Goal: Task Accomplishment & Management: Manage account settings

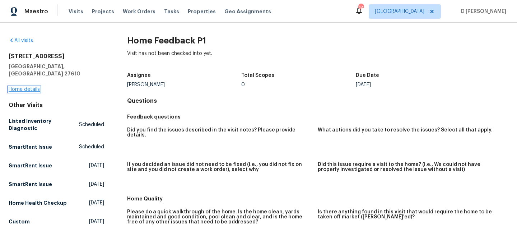
click at [19, 87] on link "Home details" at bounding box center [24, 89] width 31 height 5
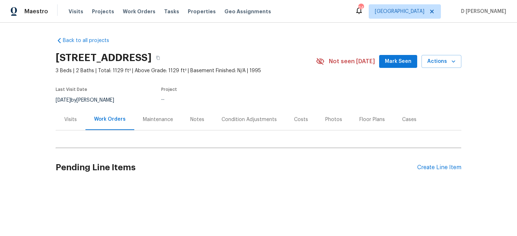
click at [71, 122] on div "Visits" at bounding box center [70, 119] width 13 height 7
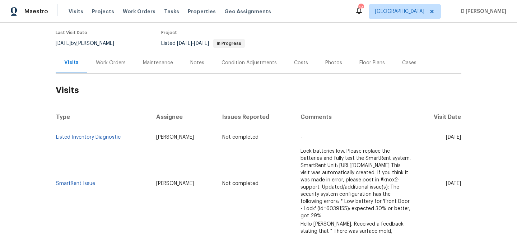
scroll to position [58, 0]
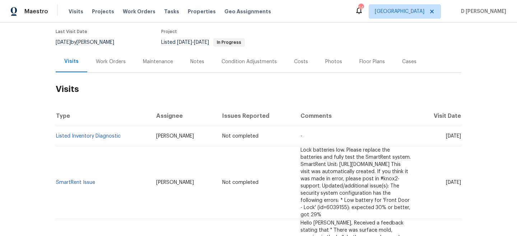
click at [406, 64] on div "Cases" at bounding box center [409, 61] width 14 height 7
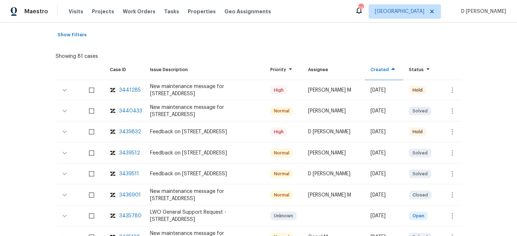
scroll to position [135, 0]
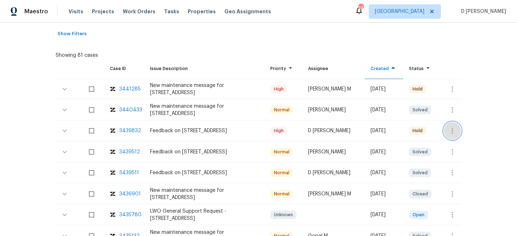
click at [453, 128] on icon "button" at bounding box center [452, 131] width 1 height 6
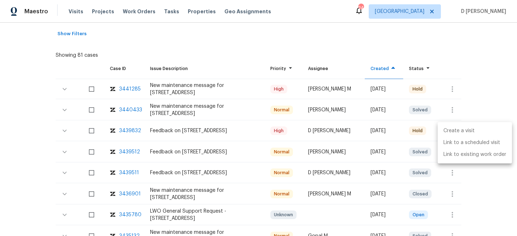
click at [462, 130] on li "Create a visit" at bounding box center [475, 131] width 74 height 12
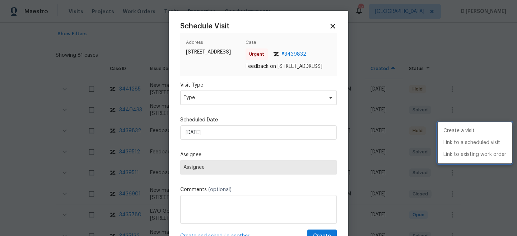
click at [244, 207] on div at bounding box center [258, 118] width 517 height 236
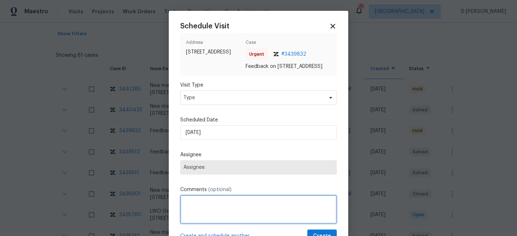
click at [226, 224] on textarea at bounding box center [258, 209] width 157 height 29
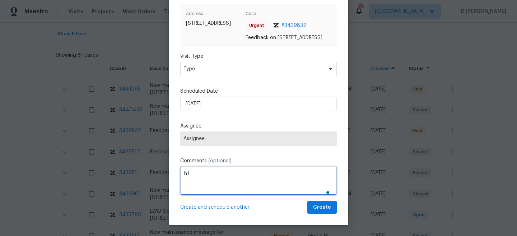
type textarea "h"
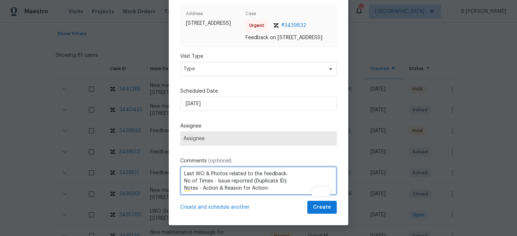
click at [288, 173] on textarea "Last WO & Photos related to the feedback: No of Times - Issue reported (Duplica…" at bounding box center [258, 180] width 157 height 29
click at [270, 189] on textarea "Last WO & Photos related to the feedback: No of Times - Issue reported (Duplica…" at bounding box center [258, 180] width 157 height 29
drag, startPoint x: 183, startPoint y: 172, endPoint x: 265, endPoint y: 193, distance: 84.1
click at [265, 193] on textarea "Last WO & Photos related to the feedback: No of Times - Issue reported (Duplica…" at bounding box center [258, 180] width 157 height 29
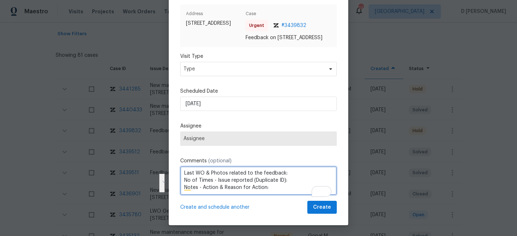
click at [277, 187] on textarea "Last WO & Photos related to the feedback: No of Times - Issue reported (Duplica…" at bounding box center [258, 180] width 157 height 29
click at [291, 173] on textarea "Last WO & Photos related to the feedback: No of Times - Issue reported (Duplica…" at bounding box center [258, 180] width 157 height 29
click at [288, 180] on textarea "Last WO & Photos related to the feedback: No of Times - Issue reported (Duplica…" at bounding box center [258, 180] width 157 height 29
click at [275, 187] on textarea "Last WO & Photos related to the feedback: No of Times - Issue reported (Duplica…" at bounding box center [258, 180] width 157 height 29
drag, startPoint x: 184, startPoint y: 172, endPoint x: 291, endPoint y: 171, distance: 107.8
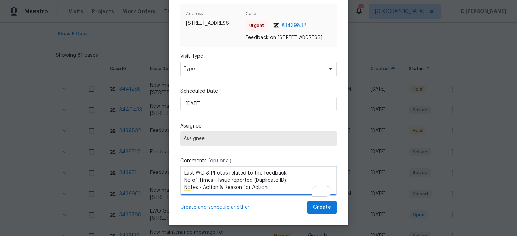
click at [291, 171] on textarea "Last WO & Photos related to the feedback: No of Times - Issue reported (Duplica…" at bounding box center [258, 180] width 157 height 29
click at [293, 180] on textarea "Flip state: DOM: No of Times - Issue reported (Duplicate ID): Notes - Action & …" at bounding box center [258, 180] width 157 height 29
click at [272, 188] on textarea "Flip state: DOM: No of Times - Issue reported (Duplicate ID): Notes - Action & …" at bounding box center [258, 180] width 157 height 29
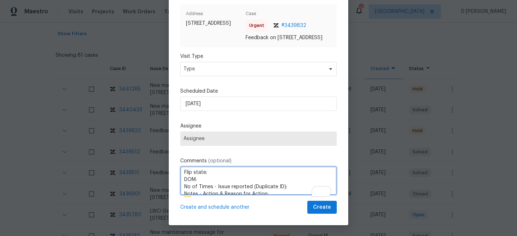
click at [216, 173] on textarea "Flip state: DOM: No of Times - Issue reported (Duplicate ID): Notes - Action & …" at bounding box center [258, 180] width 157 height 29
drag, startPoint x: 183, startPoint y: 186, endPoint x: 279, endPoint y: 186, distance: 95.9
click at [279, 186] on textarea "Flip state: DOM: No of Times - Issue reported (Duplicate ID): Notes - Action & …" at bounding box center [258, 180] width 157 height 29
drag, startPoint x: 182, startPoint y: 173, endPoint x: 223, endPoint y: 173, distance: 40.6
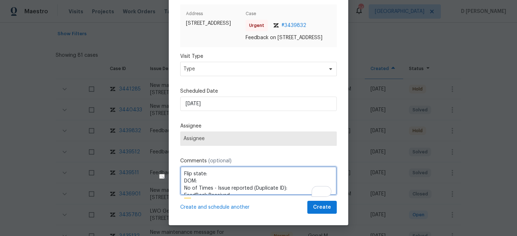
click at [223, 173] on textarea "Flip state: DOM: No of Times - Issue reported (Duplicate ID): FeedBack Received:" at bounding box center [258, 180] width 157 height 29
click at [208, 174] on textarea "DOM: No of Times - Issue reported (Duplicate ID): FeedBack Received:" at bounding box center [258, 180] width 157 height 29
drag, startPoint x: 183, startPoint y: 173, endPoint x: 234, endPoint y: 190, distance: 53.8
click at [234, 190] on textarea "DOM: No of Times - Issue reported (Duplicate ID): FeedBack Received:" at bounding box center [258, 180] width 157 height 29
type textarea "DOM: No of Times - Issue reported (Duplicate ID): FeedBack Received:"
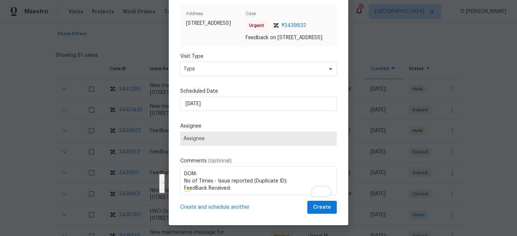
click at [98, 120] on div at bounding box center [258, 118] width 517 height 236
click at [132, 117] on div at bounding box center [258, 118] width 517 height 236
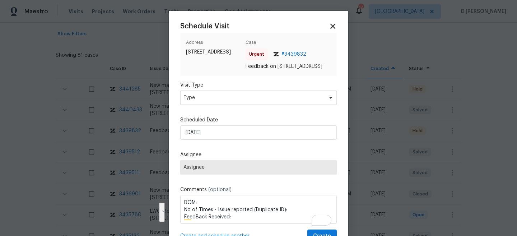
click at [334, 23] on icon at bounding box center [333, 26] width 8 height 8
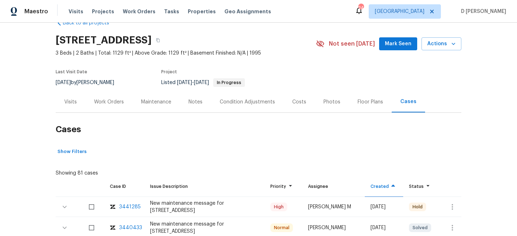
scroll to position [4, 0]
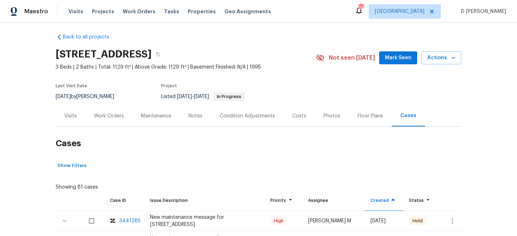
click at [73, 116] on div "Visits" at bounding box center [70, 115] width 13 height 7
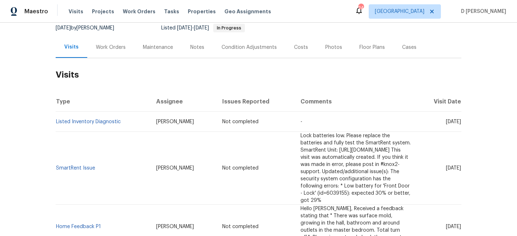
scroll to position [73, 0]
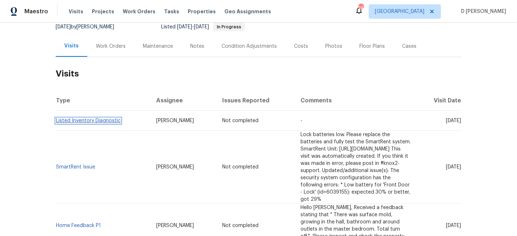
click at [74, 122] on link "Listed Inventory Diagnostic" at bounding box center [88, 120] width 65 height 5
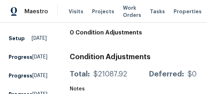
scroll to position [730, 0]
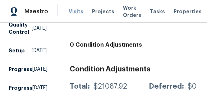
click at [77, 11] on span "Visits" at bounding box center [76, 11] width 15 height 7
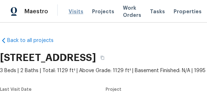
click at [74, 11] on span "Visits" at bounding box center [76, 11] width 15 height 7
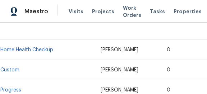
scroll to position [485, 0]
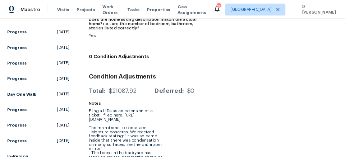
scroll to position [744, 0]
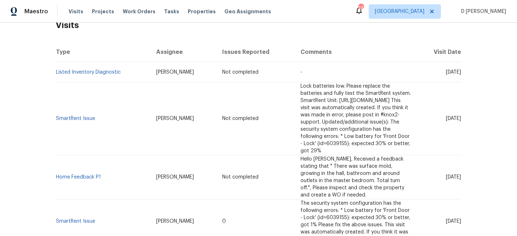
scroll to position [125, 0]
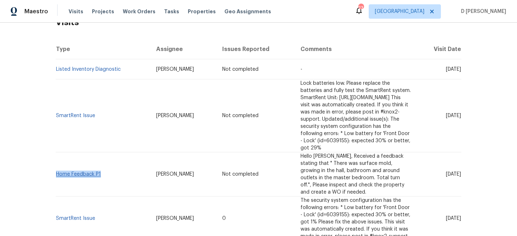
drag, startPoint x: 103, startPoint y: 150, endPoint x: 57, endPoint y: 153, distance: 46.1
click at [57, 153] on td "Home Feedback P1" at bounding box center [103, 174] width 95 height 44
copy link "Home Feedback P1"
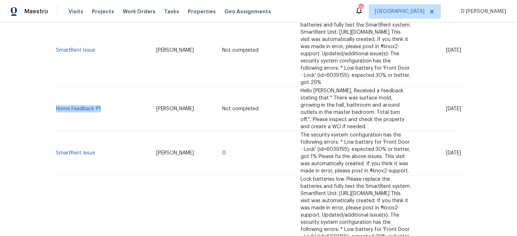
scroll to position [210, 0]
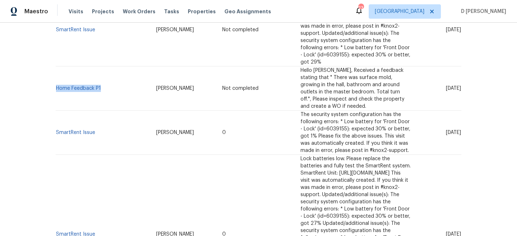
drag, startPoint x: 432, startPoint y: 95, endPoint x: 448, endPoint y: 95, distance: 15.1
click at [344, 130] on span "[DATE]" at bounding box center [453, 132] width 15 height 5
copy span "[DATE]"
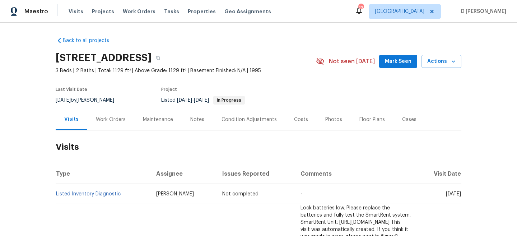
click at [105, 118] on div "Work Orders" at bounding box center [111, 119] width 30 height 7
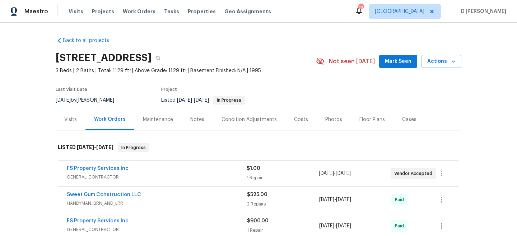
click at [92, 157] on span "GENERAL_CONTRACTOR" at bounding box center [157, 176] width 180 height 7
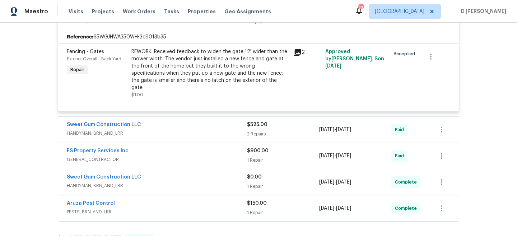
scroll to position [165, 0]
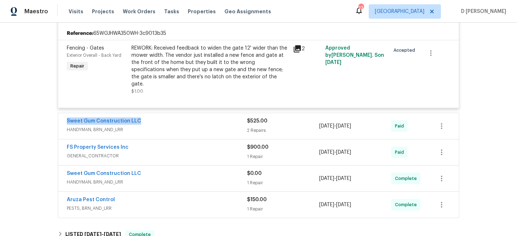
drag, startPoint x: 62, startPoint y: 116, endPoint x: 170, endPoint y: 115, distance: 108.1
click at [170, 115] on div "Sweet Gum Construction LLC HANDYMAN, BRN_AND_LRR $525.00 2 Repairs [DATE] - [DA…" at bounding box center [258, 126] width 401 height 26
copy link "Sweet Gum Construction LLC"
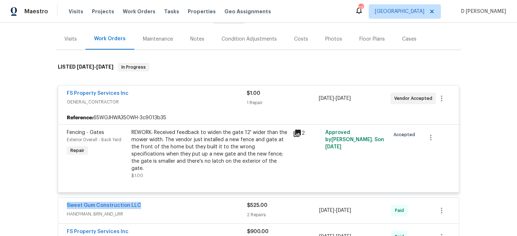
scroll to position [17, 0]
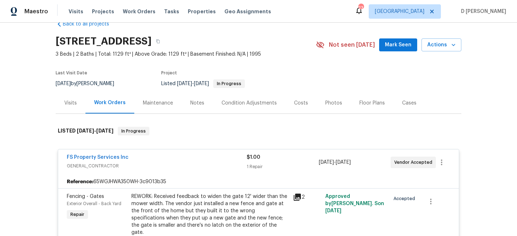
click at [70, 107] on div "Visits" at bounding box center [71, 102] width 30 height 21
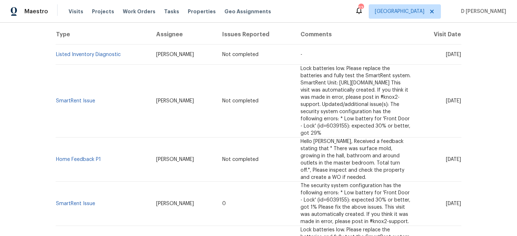
scroll to position [156, 0]
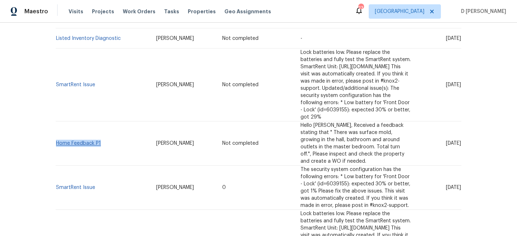
drag, startPoint x: 102, startPoint y: 122, endPoint x: 57, endPoint y: 121, distance: 44.2
click at [57, 121] on td "Home Feedback P1" at bounding box center [103, 143] width 95 height 44
copy link "Home Feedback P1"
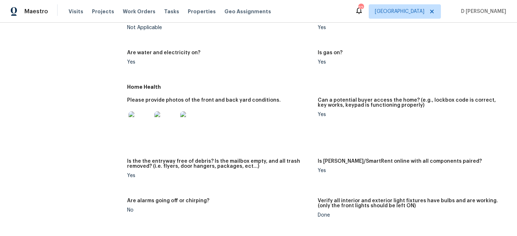
scroll to position [89, 0]
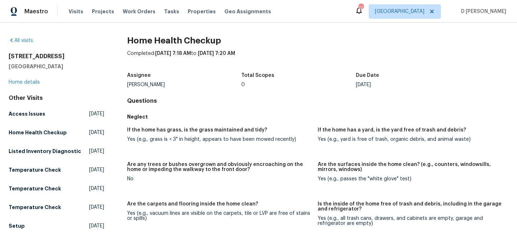
click at [284, 84] on div "0" at bounding box center [298, 84] width 115 height 5
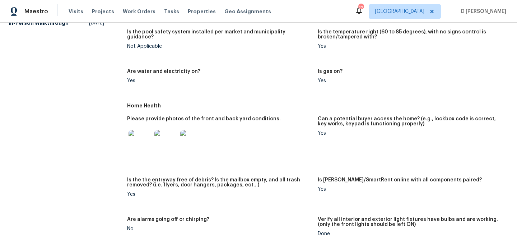
scroll to position [297, 0]
click at [136, 131] on img at bounding box center [140, 140] width 23 height 23
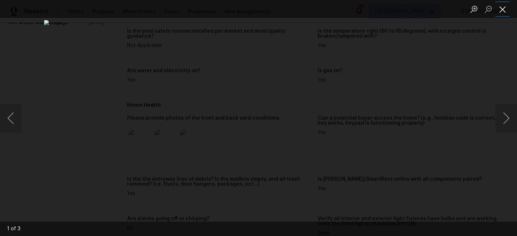
click at [505, 9] on button "Close lightbox" at bounding box center [503, 9] width 14 height 13
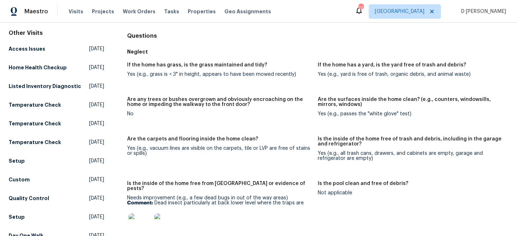
scroll to position [431, 0]
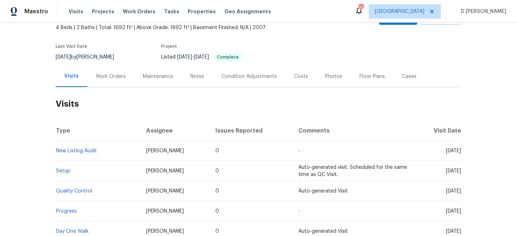
scroll to position [46, 0]
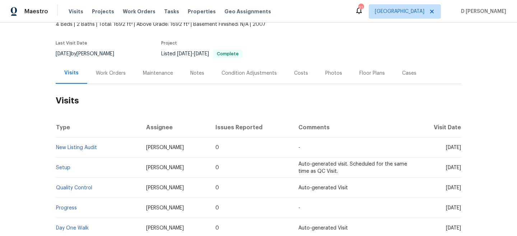
click at [109, 77] on div "Work Orders" at bounding box center [110, 72] width 47 height 21
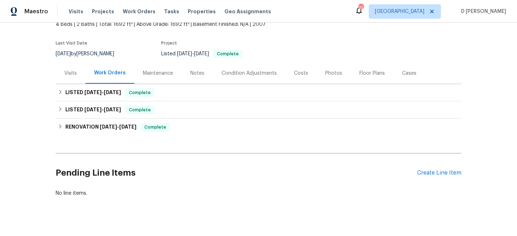
click at [72, 76] on div "Visits" at bounding box center [70, 73] width 13 height 7
